Goal: Transaction & Acquisition: Purchase product/service

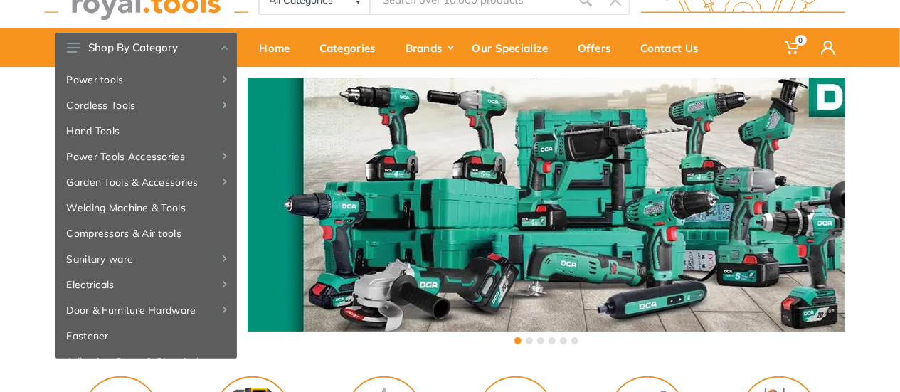
scroll to position [71, 0]
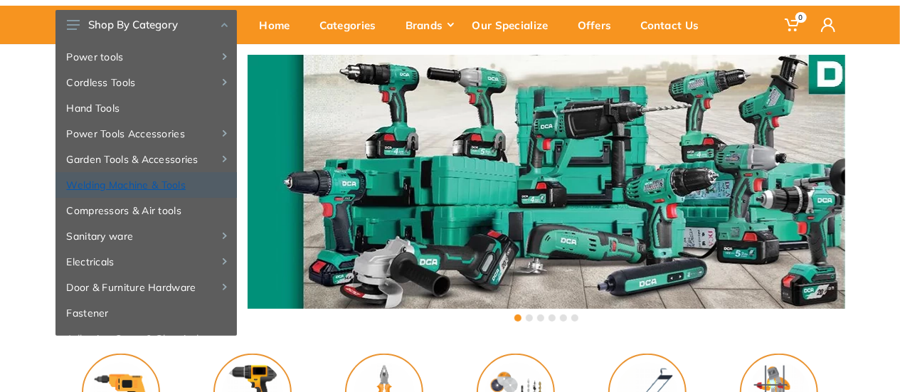
click at [153, 186] on link "Welding Machine & Tools" at bounding box center [145, 185] width 181 height 26
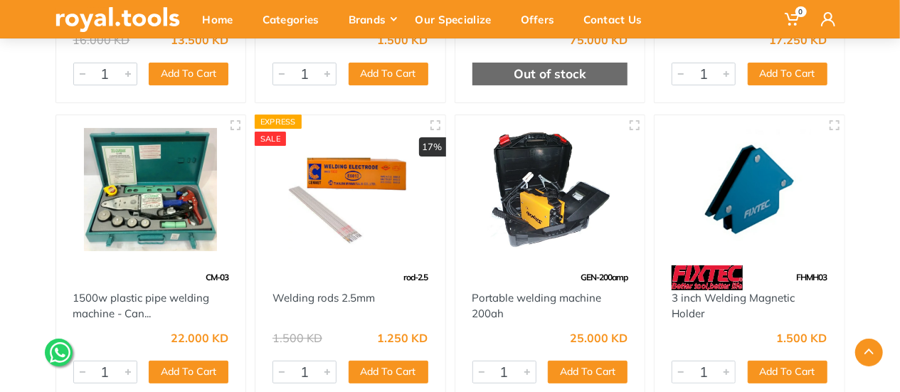
scroll to position [5478, 0]
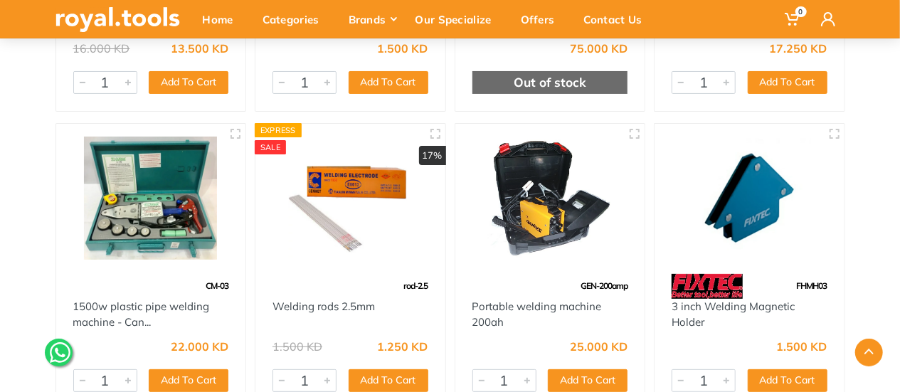
click at [546, 183] on img at bounding box center [550, 198] width 164 height 123
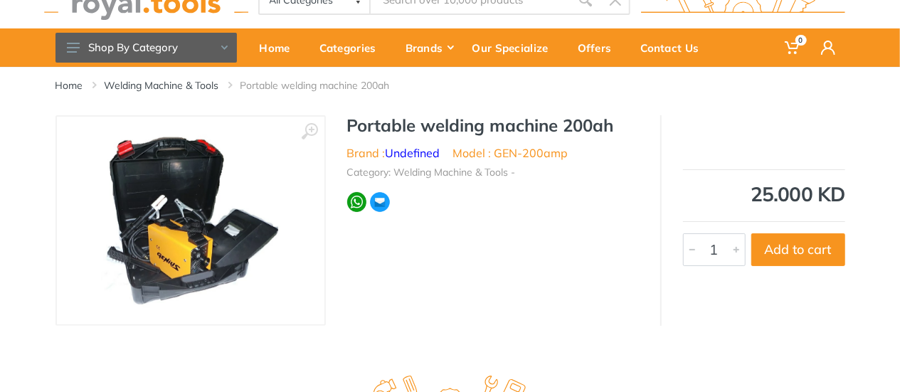
scroll to position [71, 0]
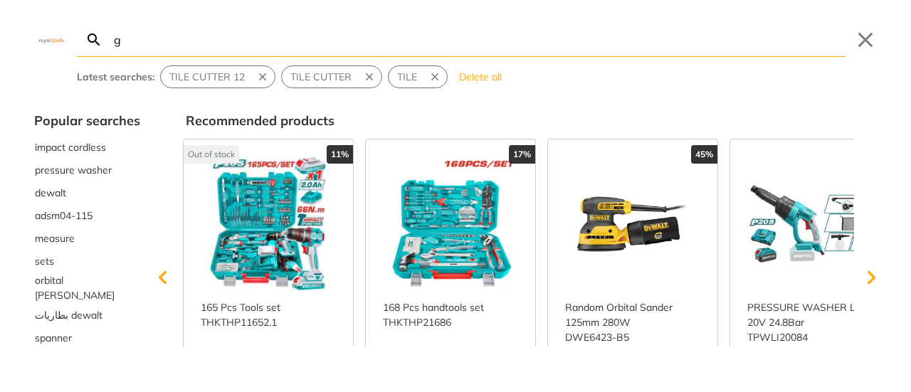
type input "g"
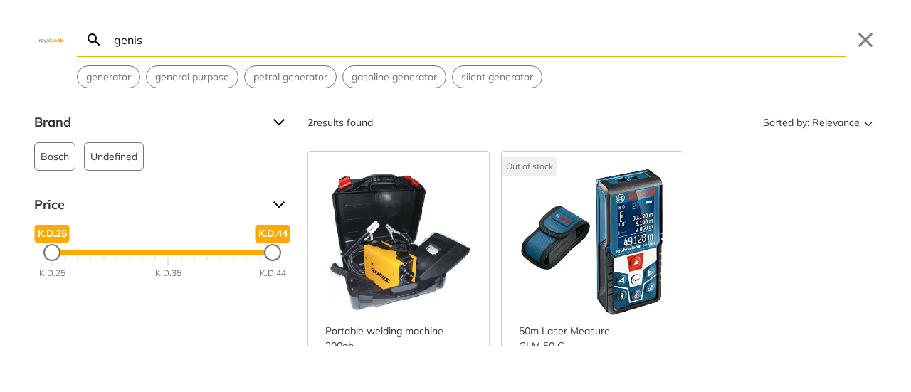
type input "genis"
